Goal: Task Accomplishment & Management: Manage account settings

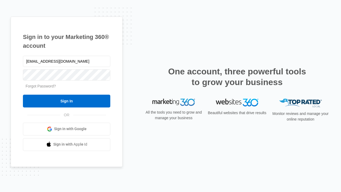
type input "dankie614@gmail.com"
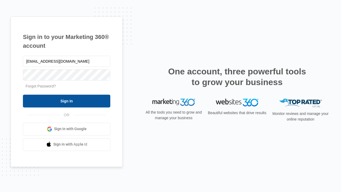
click at [67, 101] on input "Sign In" at bounding box center [66, 101] width 87 height 13
